Goal: Task Accomplishment & Management: Use online tool/utility

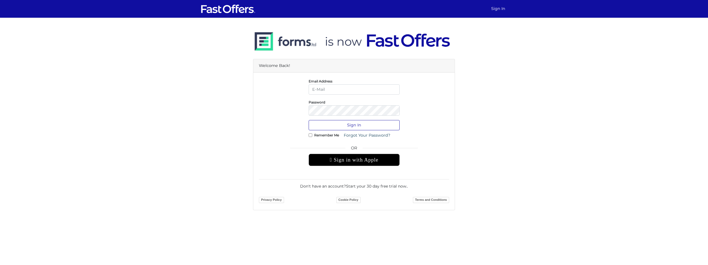
type input "[EMAIL_ADDRESS][PERSON_NAME][DOMAIN_NAME]"
click at [345, 125] on button "Sign In" at bounding box center [354, 125] width 91 height 10
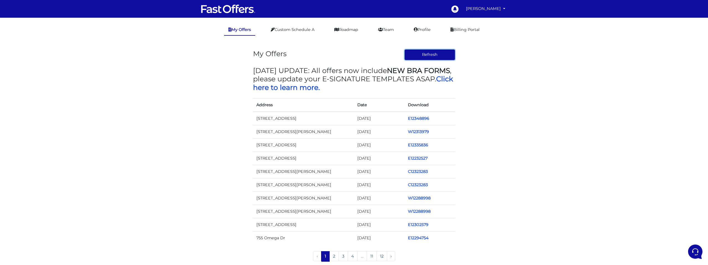
click at [419, 54] on button "Refresh" at bounding box center [430, 55] width 51 height 11
click at [473, 28] on link "Billing Portal" at bounding box center [465, 29] width 38 height 11
